Goal: Task Accomplishment & Management: Use online tool/utility

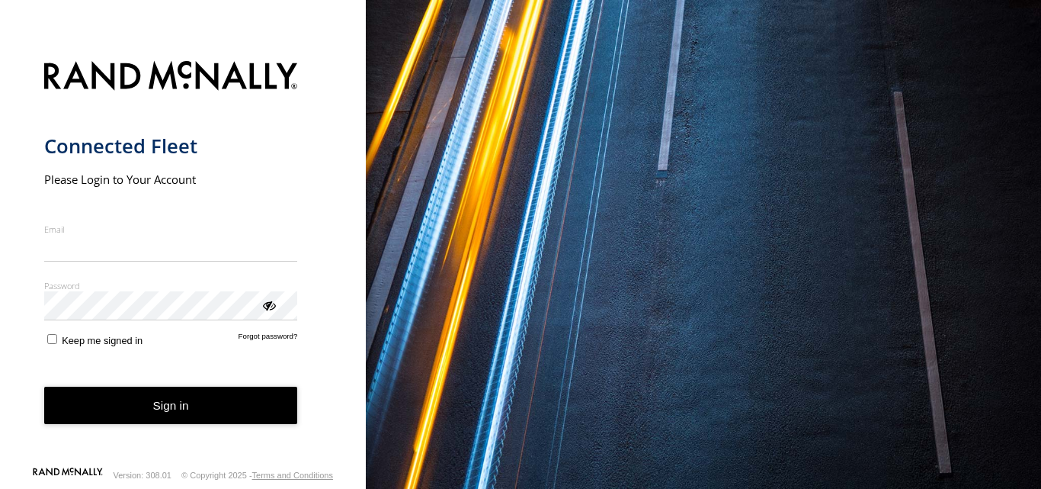
type input "**********"
click at [155, 422] on button "Sign in" at bounding box center [171, 404] width 254 height 37
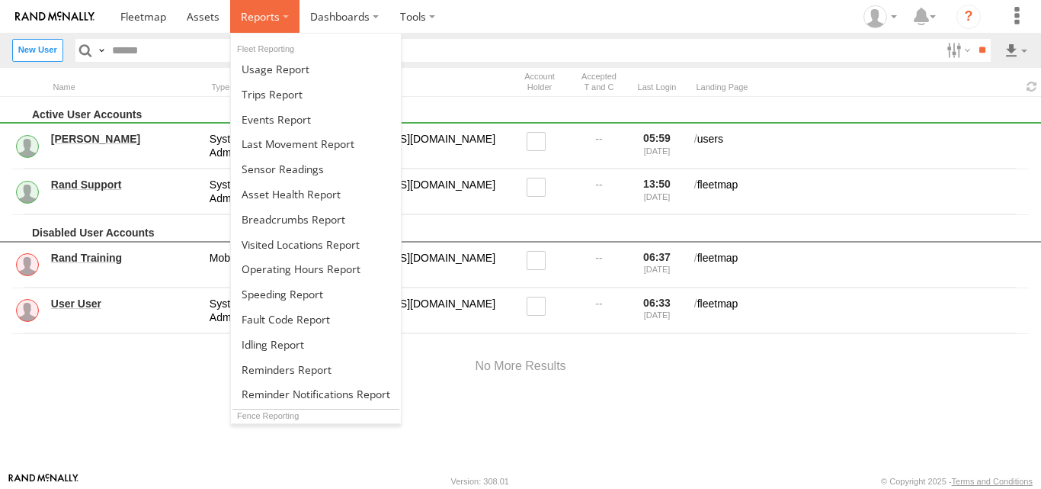
click at [279, 16] on label at bounding box center [264, 16] width 69 height 33
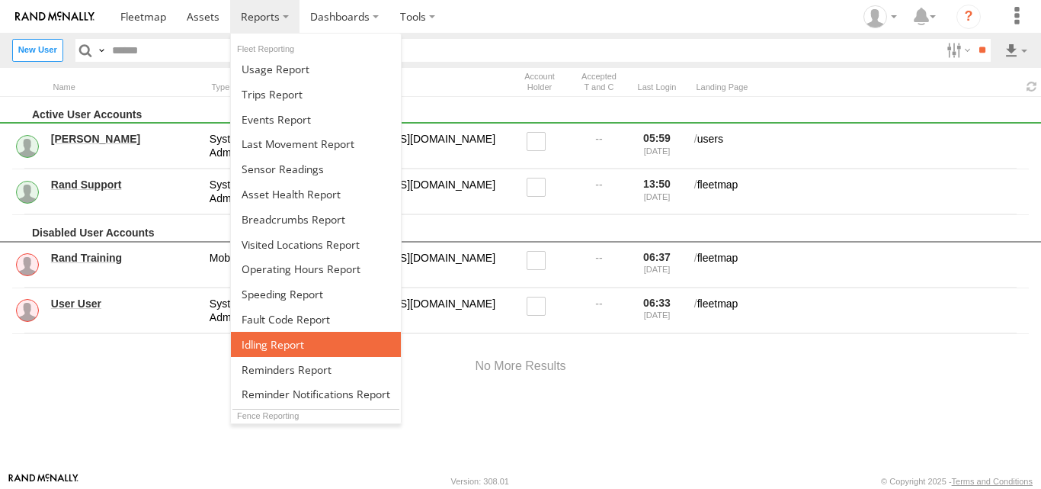
click at [252, 345] on span at bounding box center [273, 344] width 62 height 14
